Goal: Task Accomplishment & Management: Complete application form

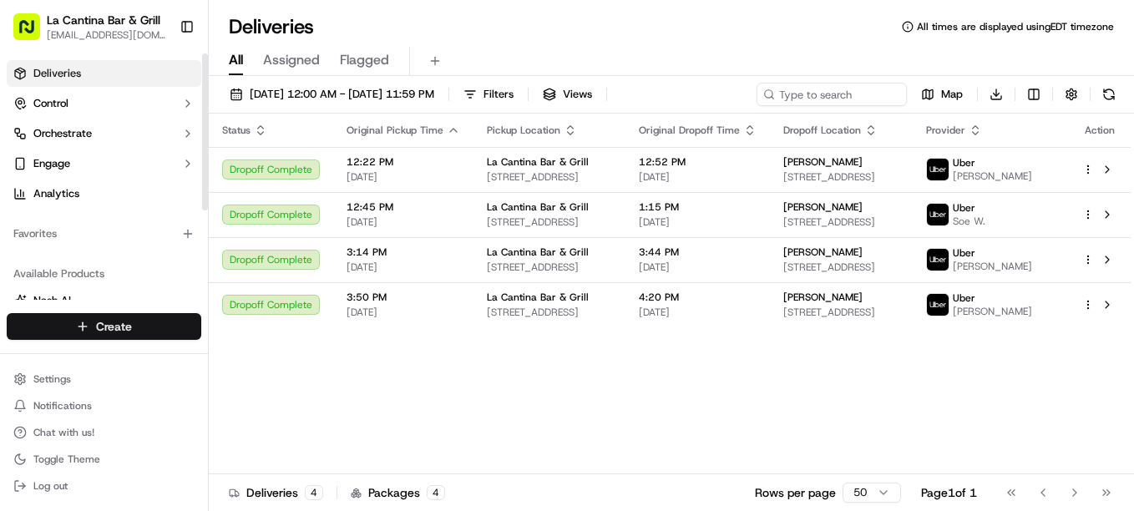
click at [159, 325] on html "La Cantina Bar & Grill [EMAIL_ADDRESS][DOMAIN_NAME] Toggle Sidebar Deliveries C…" at bounding box center [567, 255] width 1134 height 511
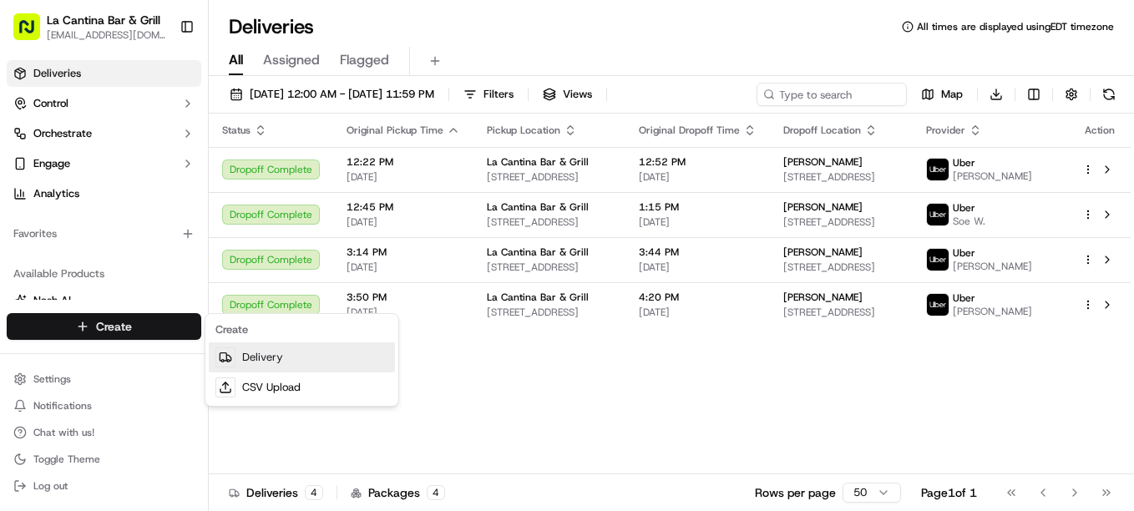
click at [242, 366] on link "Delivery" at bounding box center [302, 357] width 186 height 30
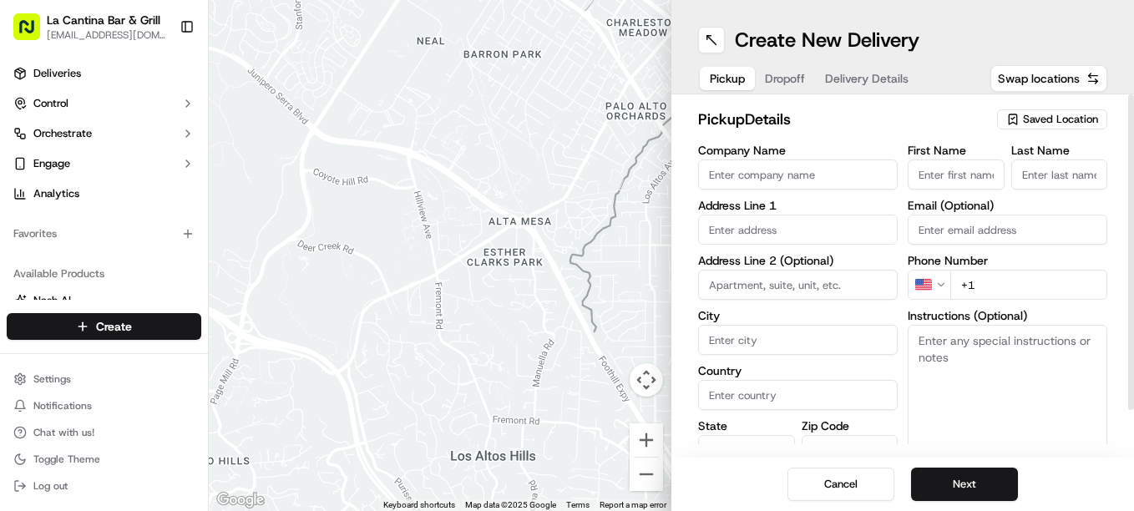
click at [810, 172] on input "Company Name" at bounding box center [798, 174] width 200 height 30
type input "La Cantina Bar & Grill"
type input "[STREET_ADDRESS]"
type input "Plainfield"
type input "[GEOGRAPHIC_DATA]"
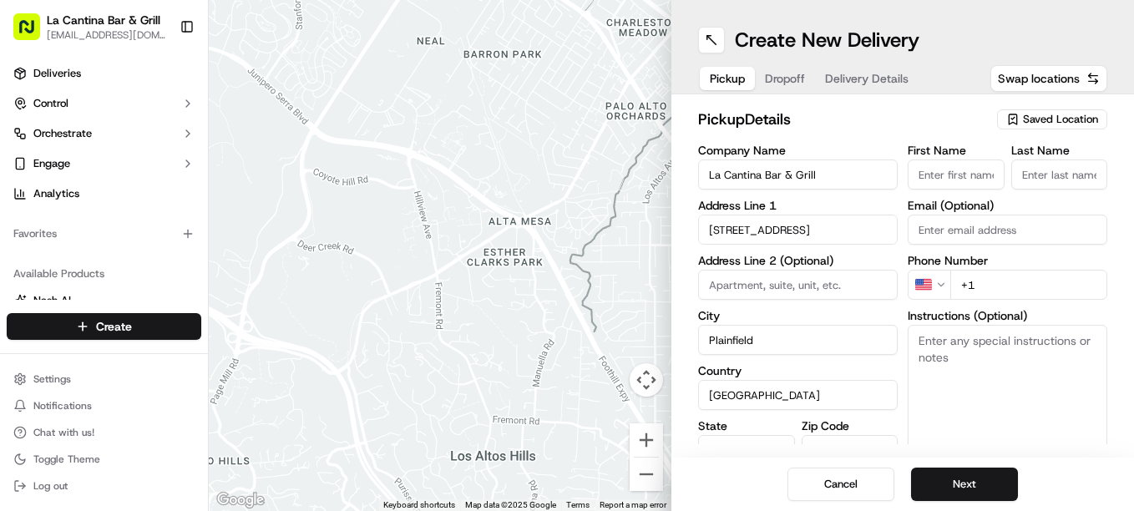
type input "CT"
type input "06374"
type input "[PERSON_NAME]"
type input "[EMAIL_ADDRESS][DOMAIN_NAME]"
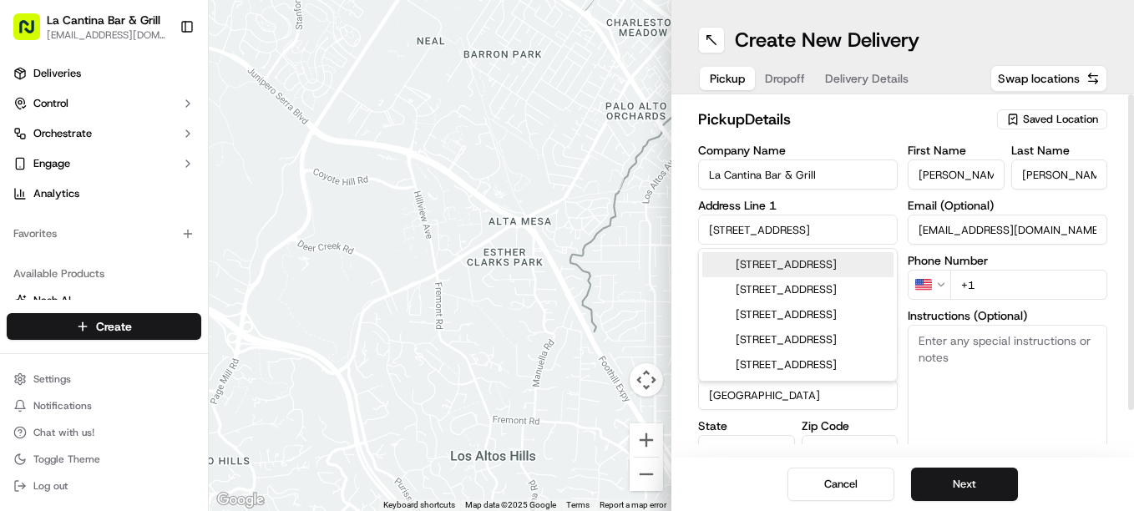
click at [993, 273] on input "+1" at bounding box center [1028, 285] width 157 height 30
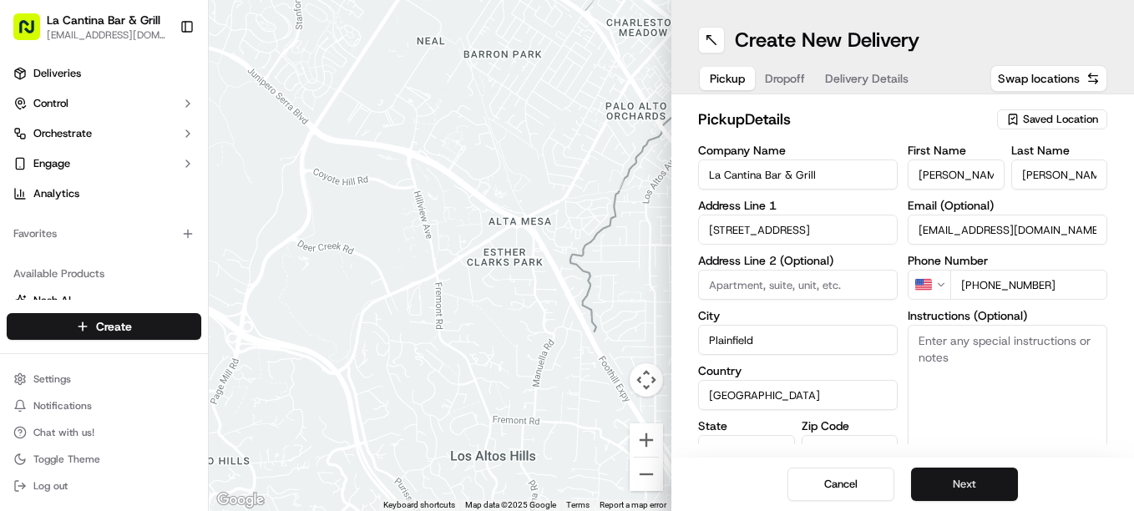
type input "[PHONE_NUMBER]"
click at [979, 485] on button "Next" at bounding box center [964, 483] width 107 height 33
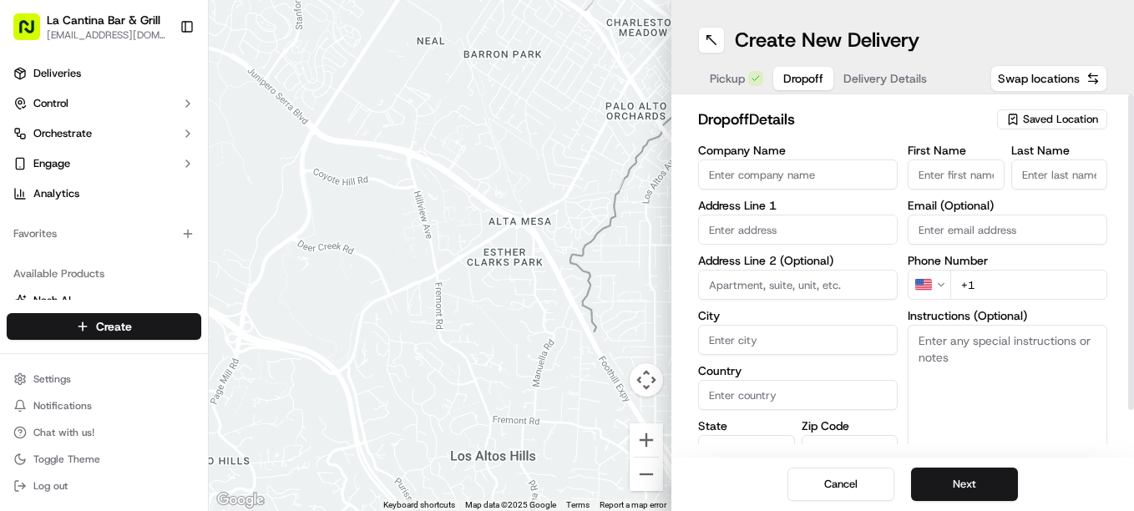
click at [811, 218] on input "text" at bounding box center [798, 230] width 200 height 30
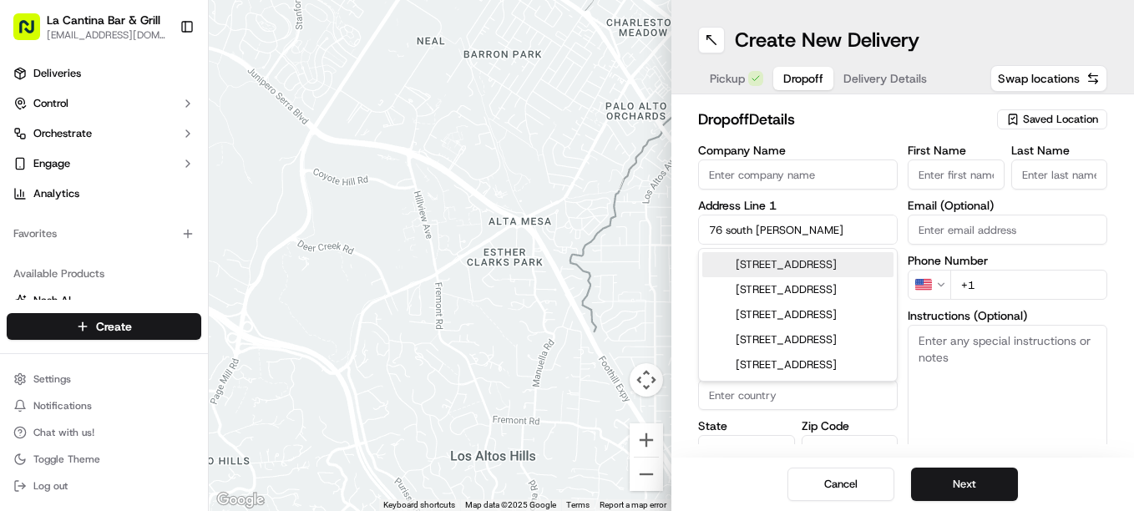
click at [821, 255] on div "[STREET_ADDRESS]" at bounding box center [797, 264] width 191 height 25
type input "[STREET_ADDRESS]"
type input "[GEOGRAPHIC_DATA]"
type input "CT"
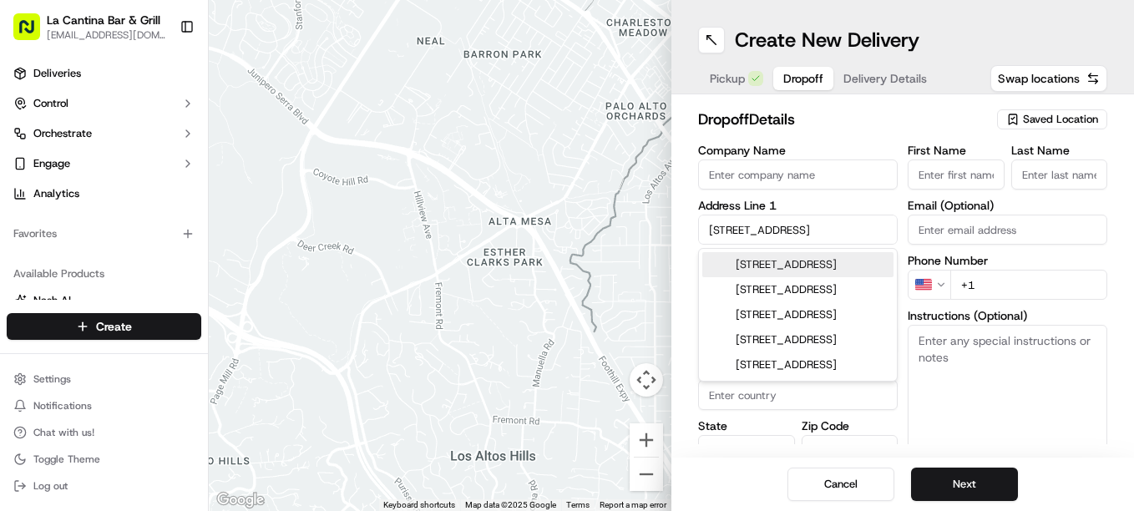
type input "06234"
type input "[STREET_ADDRESS]"
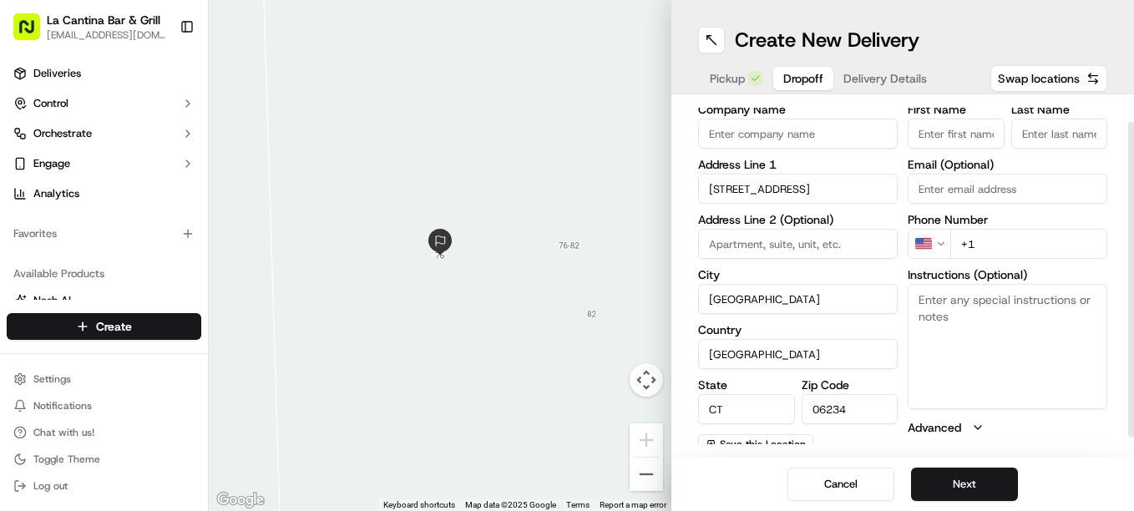
scroll to position [51, 0]
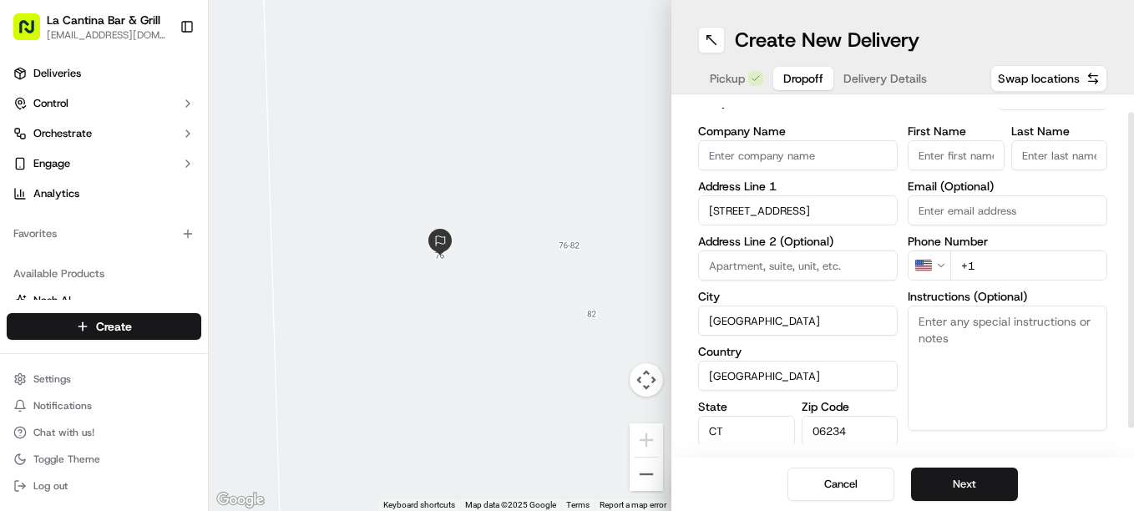
drag, startPoint x: 1133, startPoint y: 259, endPoint x: 1133, endPoint y: 276, distance: 17.5
click at [1133, 276] on div at bounding box center [1131, 271] width 6 height 316
click at [858, 419] on input "06234" at bounding box center [849, 432] width 97 height 30
type input "06387"
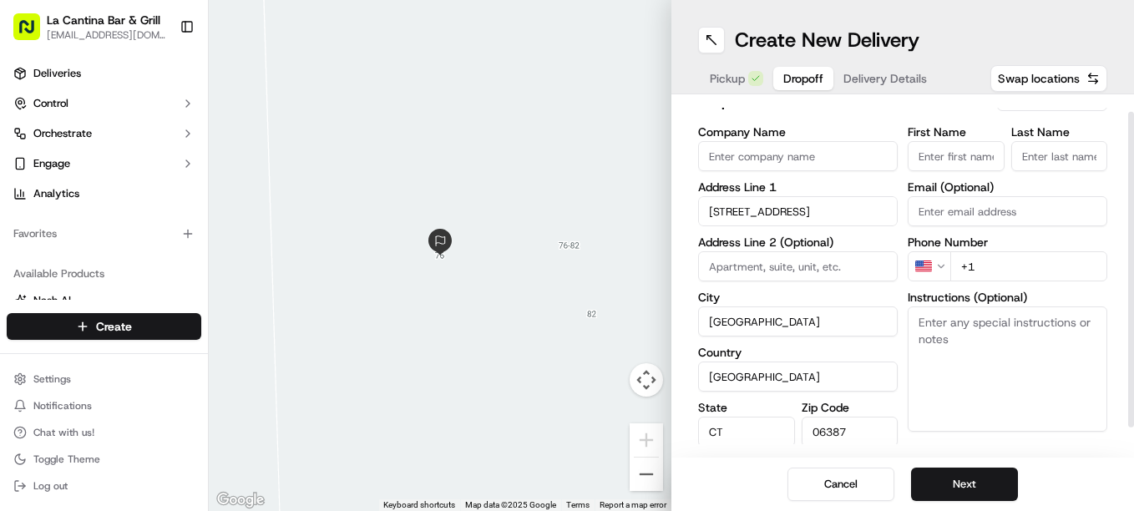
click at [975, 159] on input "First Name" at bounding box center [955, 156] width 97 height 30
type input "no"
click at [1056, 159] on input "Last Name" at bounding box center [1059, 156] width 97 height 30
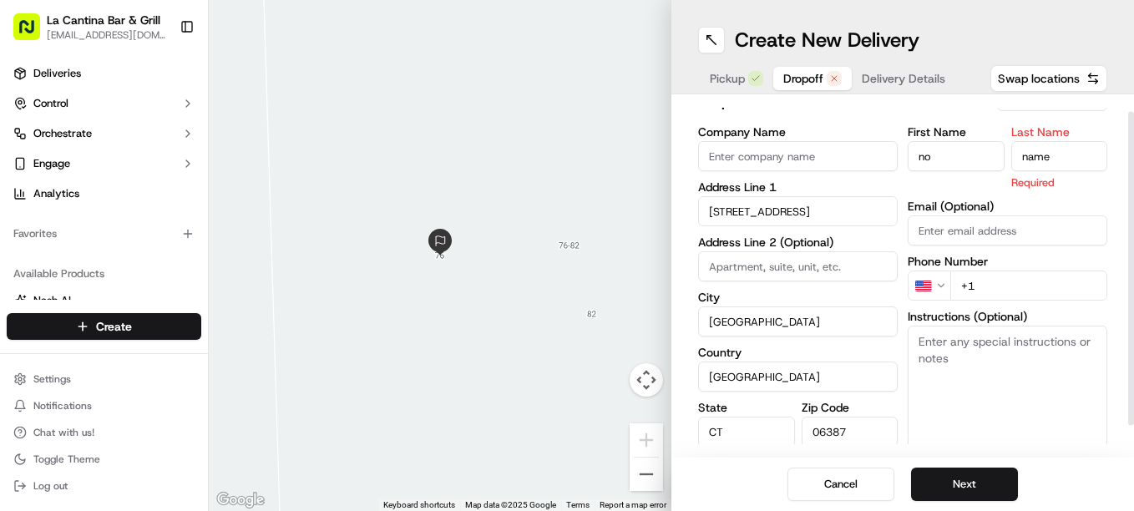
type input "name"
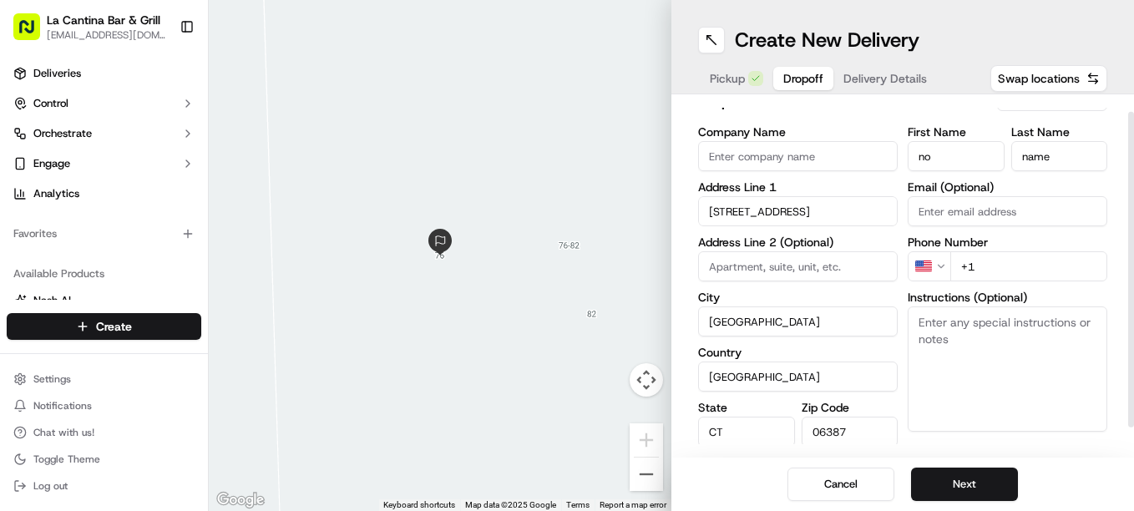
click at [1017, 277] on input "+1" at bounding box center [1028, 266] width 157 height 30
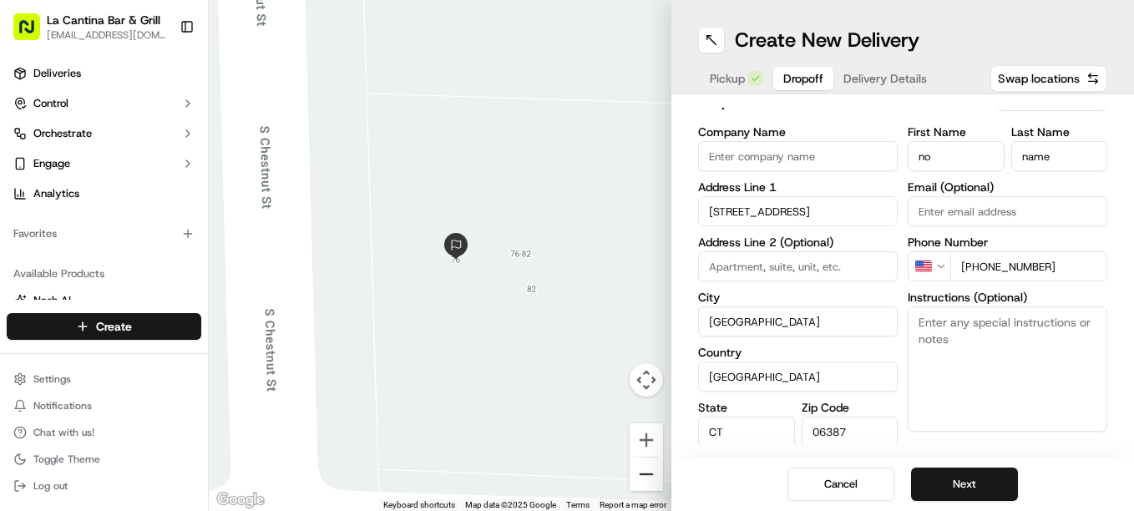
type input "[PHONE_NUMBER]"
click at [646, 480] on button "Zoom out" at bounding box center [645, 473] width 33 height 33
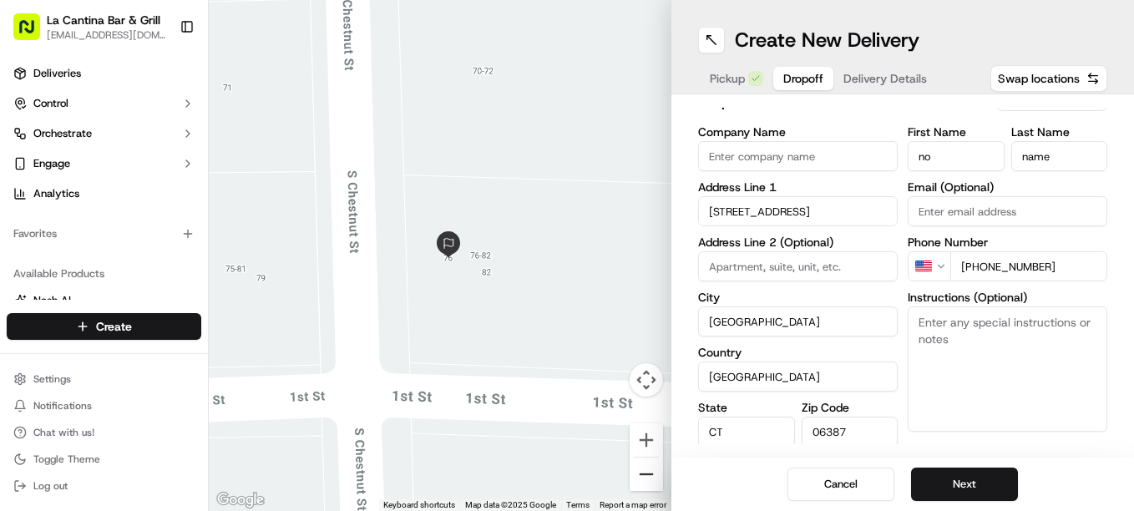
click at [646, 480] on button "Zoom out" at bounding box center [645, 473] width 33 height 33
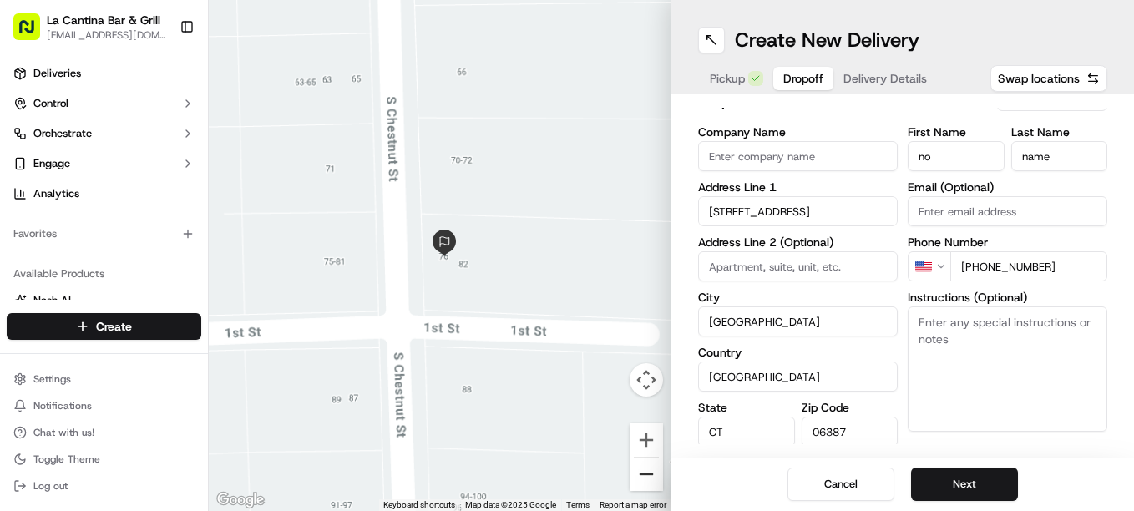
click at [646, 480] on button "Zoom out" at bounding box center [645, 473] width 33 height 33
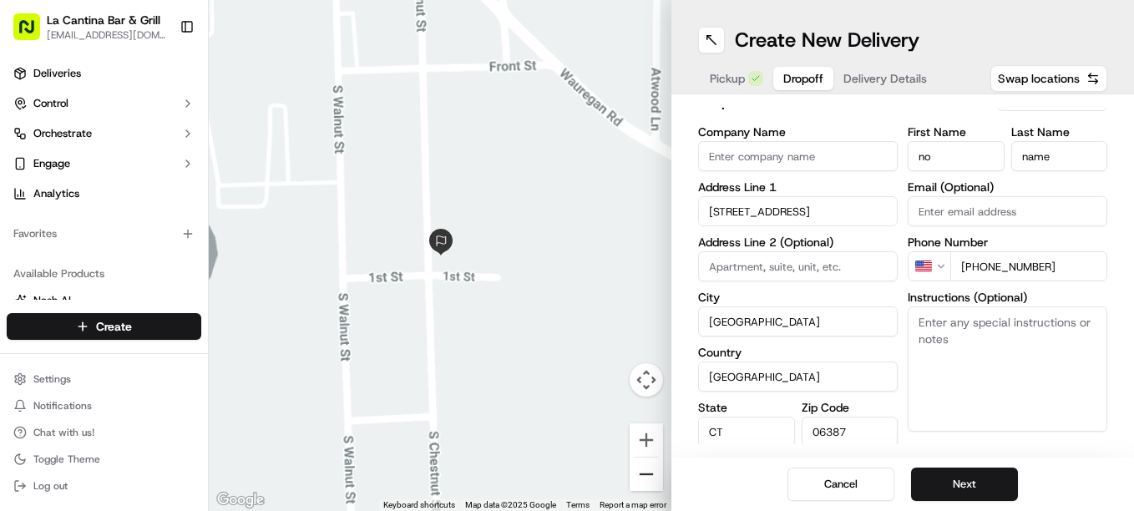
click at [646, 480] on button "Zoom out" at bounding box center [645, 473] width 33 height 33
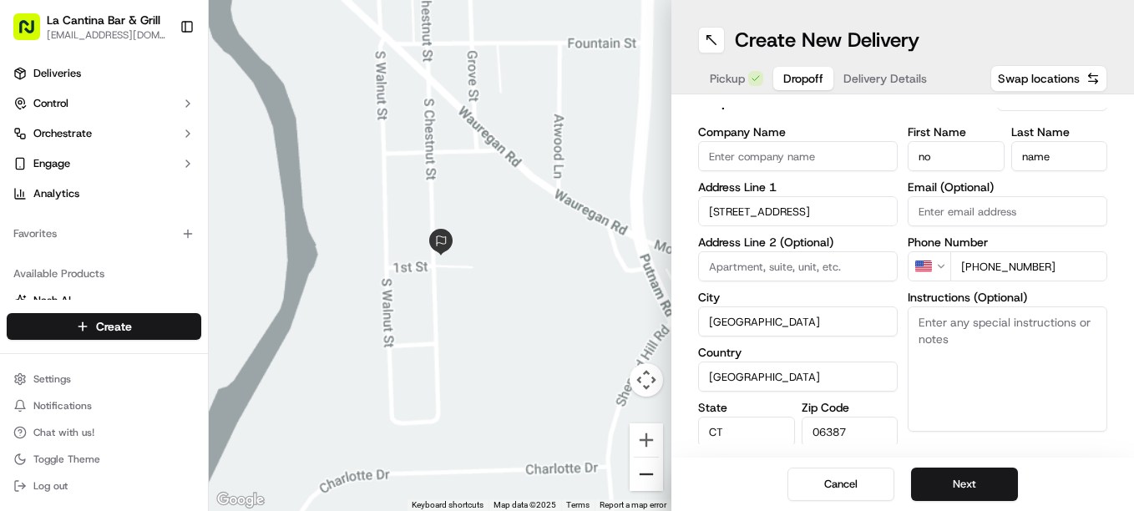
click at [646, 480] on button "Zoom out" at bounding box center [645, 473] width 33 height 33
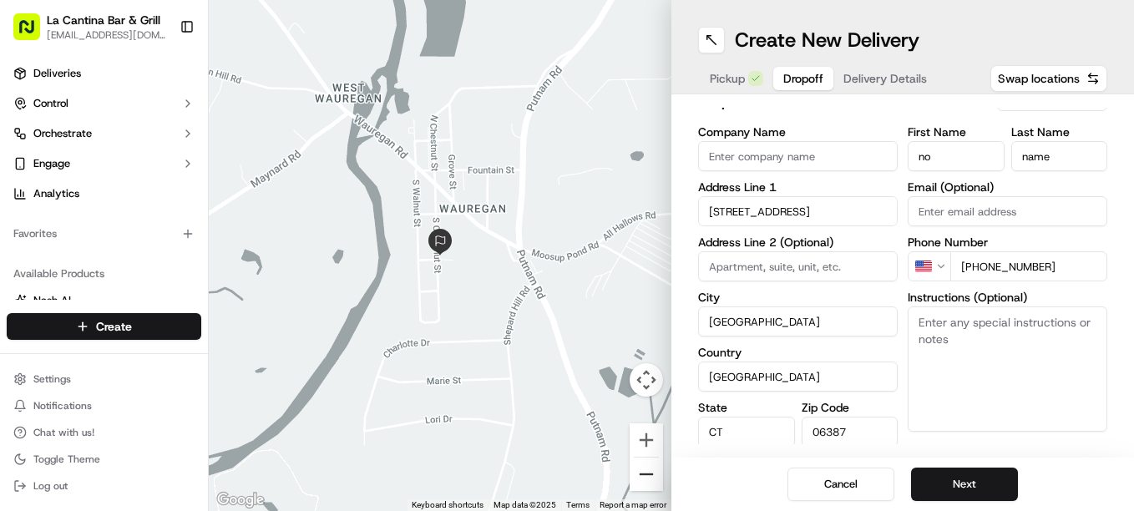
click at [646, 480] on button "Zoom out" at bounding box center [645, 473] width 33 height 33
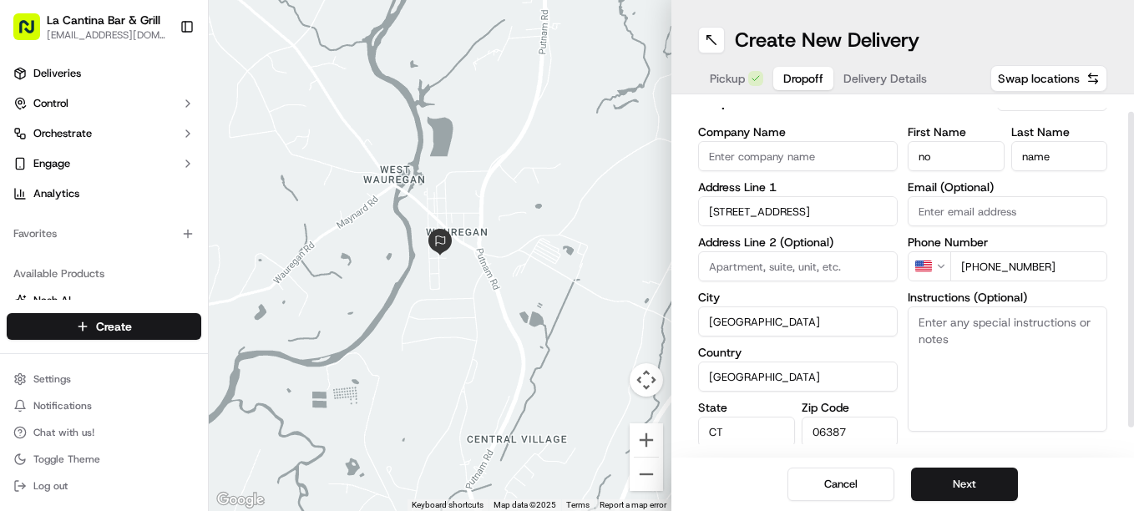
click at [775, 324] on input "[GEOGRAPHIC_DATA]" at bounding box center [798, 321] width 200 height 30
type input "B"
type input "w"
type input "Wauregan"
click at [945, 481] on button "Next" at bounding box center [964, 483] width 107 height 33
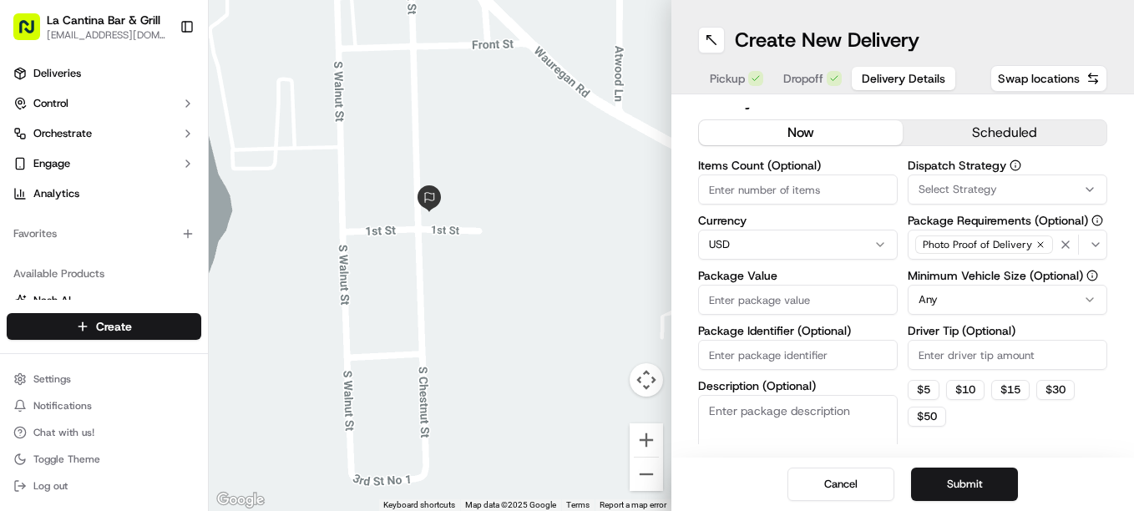
drag, startPoint x: 372, startPoint y: 180, endPoint x: 565, endPoint y: 332, distance: 245.5
click at [565, 332] on div at bounding box center [440, 255] width 462 height 511
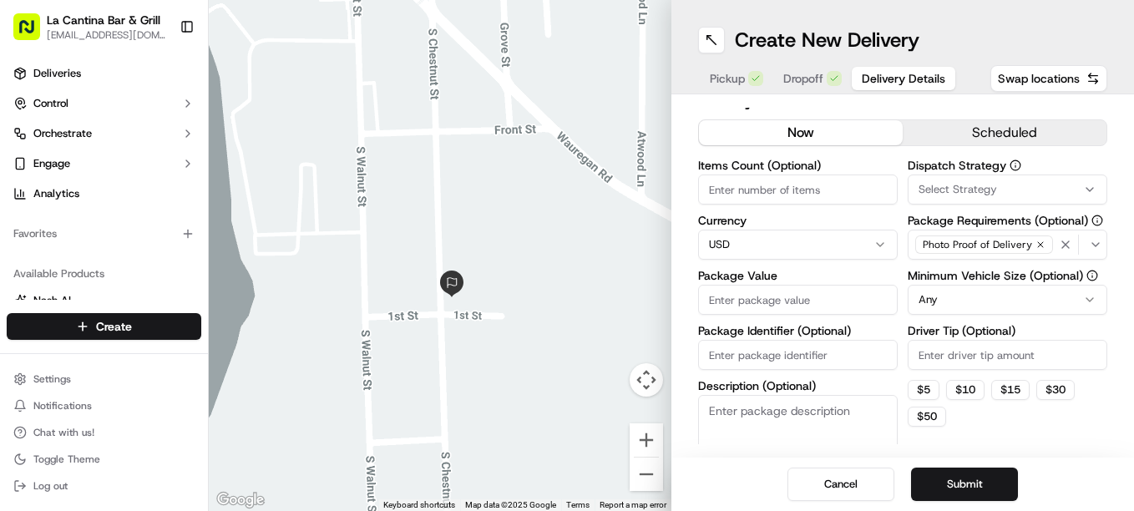
drag, startPoint x: 470, startPoint y: 306, endPoint x: 480, endPoint y: 331, distance: 27.7
click at [480, 331] on div at bounding box center [440, 255] width 462 height 511
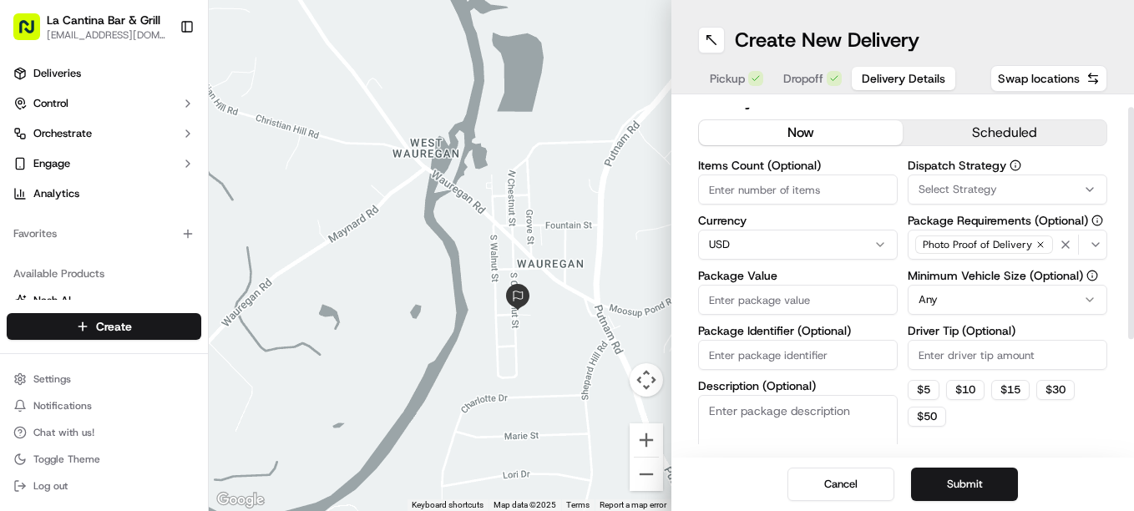
click at [729, 294] on input "Package Value" at bounding box center [798, 300] width 200 height 30
type input "37.35"
drag, startPoint x: 959, startPoint y: 495, endPoint x: 965, endPoint y: 474, distance: 21.7
click at [965, 474] on button "Submit" at bounding box center [964, 483] width 107 height 33
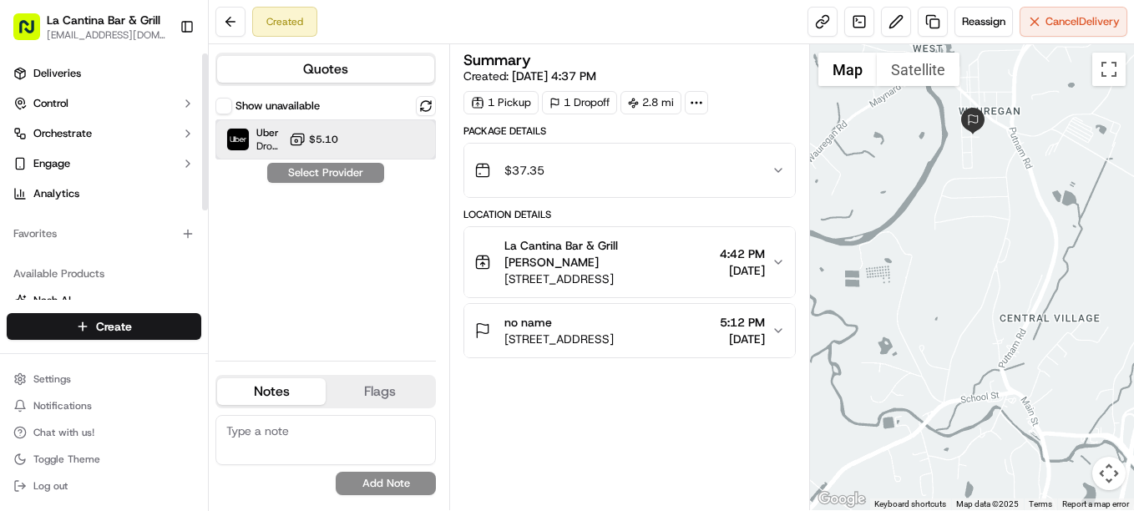
click at [341, 146] on div "Uber Dropoff ETA 27 minutes $5.10" at bounding box center [325, 139] width 220 height 40
click at [343, 175] on button "Assign Provider" at bounding box center [325, 173] width 119 height 20
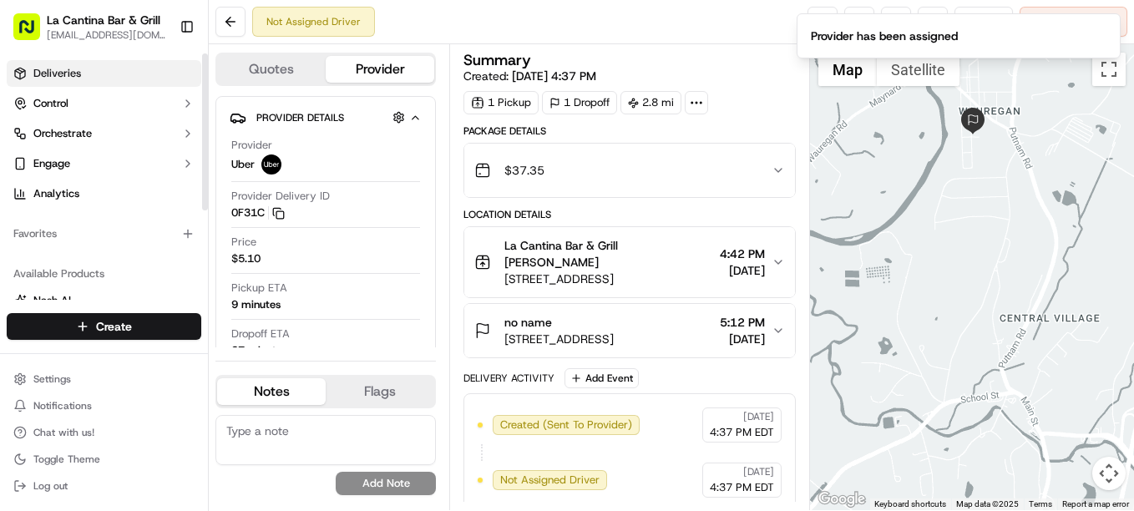
click at [119, 81] on link "Deliveries" at bounding box center [104, 73] width 194 height 27
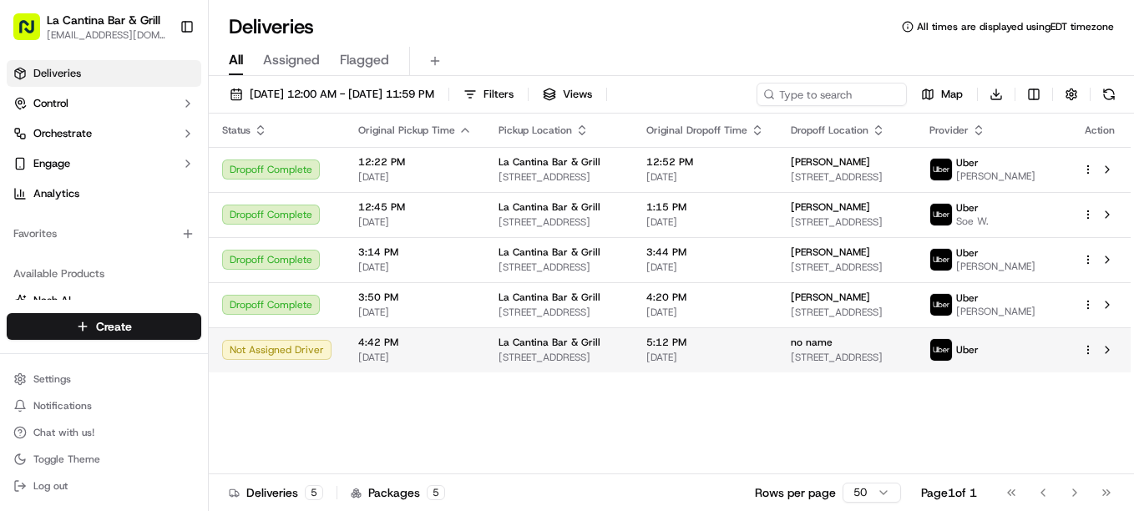
click at [776, 355] on td "5:12 PM [DATE]" at bounding box center [705, 349] width 144 height 45
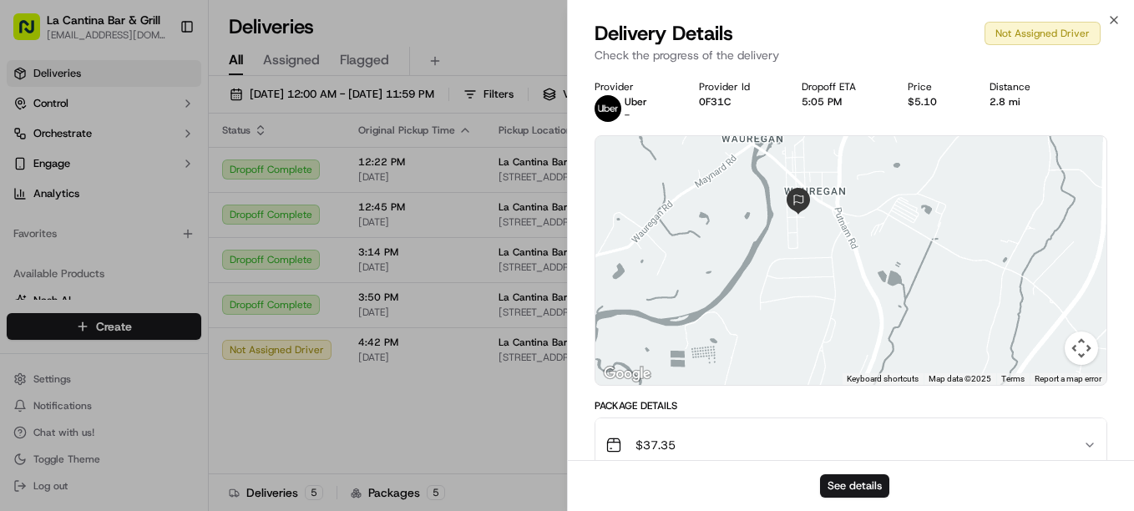
drag, startPoint x: 793, startPoint y: 206, endPoint x: 795, endPoint y: 276, distance: 70.1
click at [795, 276] on div at bounding box center [850, 260] width 511 height 249
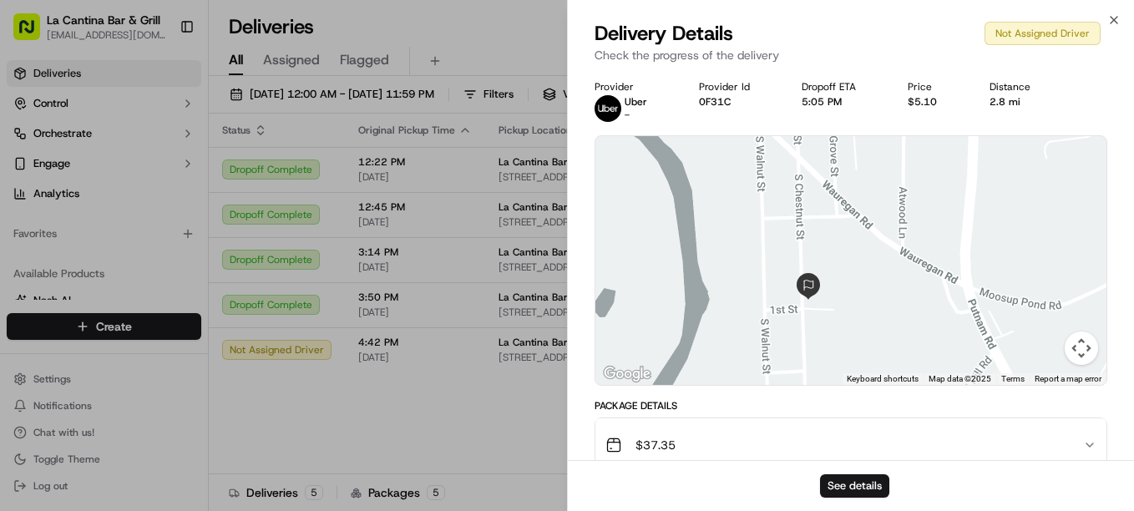
drag, startPoint x: 799, startPoint y: 183, endPoint x: 801, endPoint y: 389, distance: 206.2
click at [801, 389] on div "Provider Uber - Provider Id 0F31C Dropoff ETA 5:05 PM Price $5.10 Distance 2.8 …" at bounding box center [850, 409] width 513 height 659
click at [1111, 18] on icon "button" at bounding box center [1113, 19] width 13 height 13
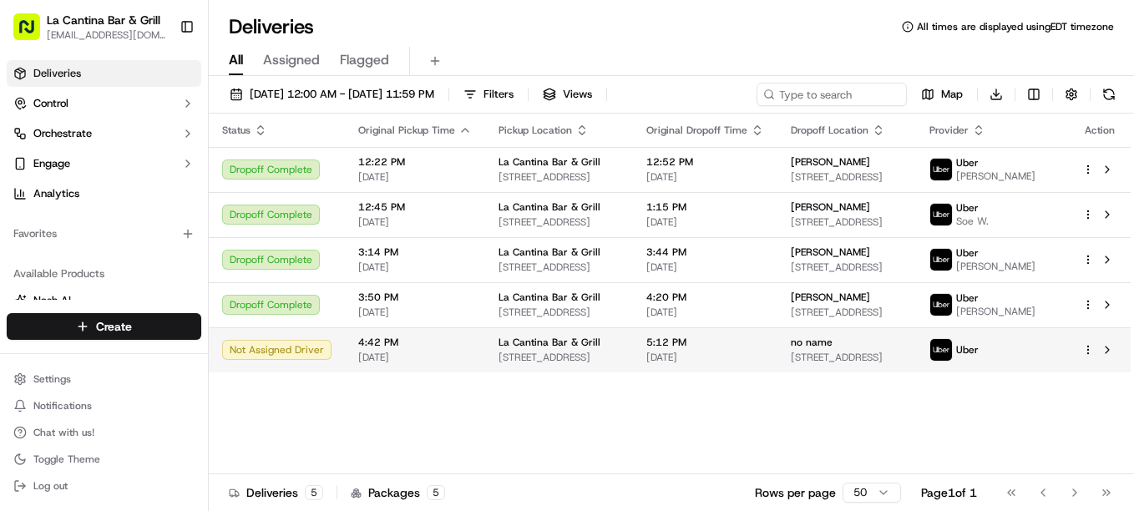
click at [1086, 364] on html "La Cantina Bar & Grill [EMAIL_ADDRESS][DOMAIN_NAME] Toggle Sidebar Deliveries C…" at bounding box center [567, 255] width 1134 height 511
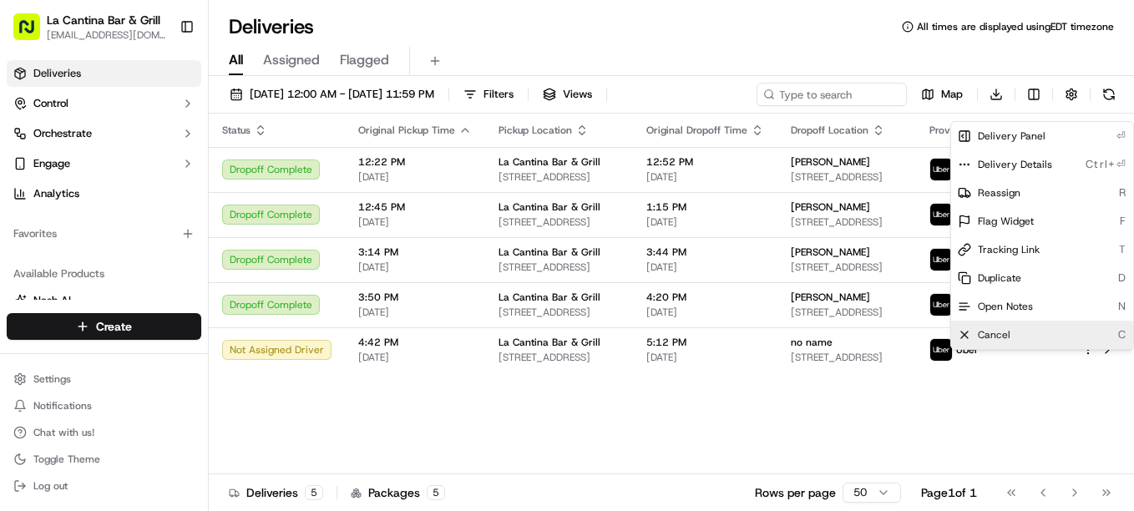
click at [1050, 329] on div "Cancel C" at bounding box center [1042, 335] width 182 height 28
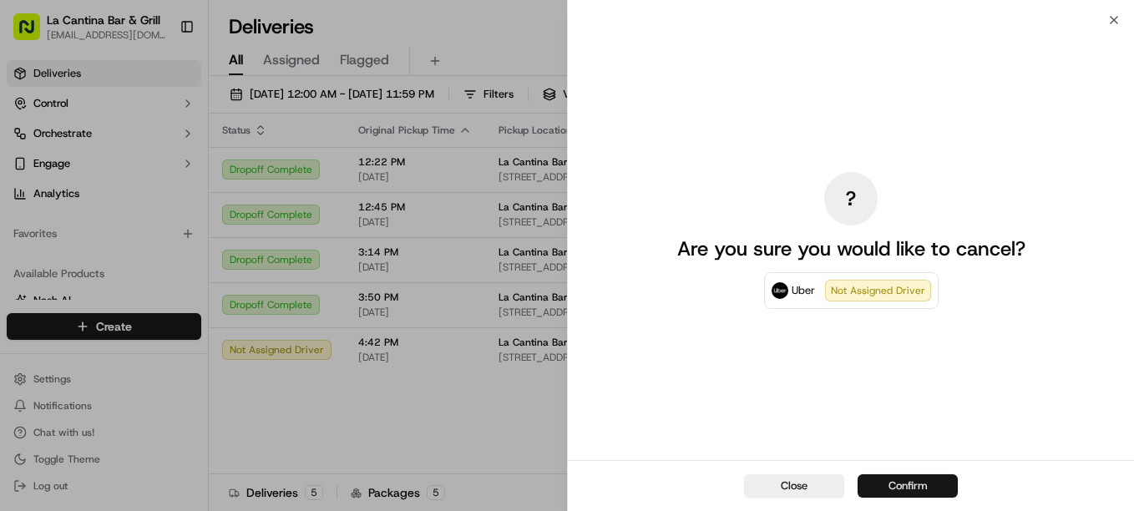
click at [884, 482] on button "Confirm" at bounding box center [907, 485] width 100 height 23
